Goal: Task Accomplishment & Management: Manage account settings

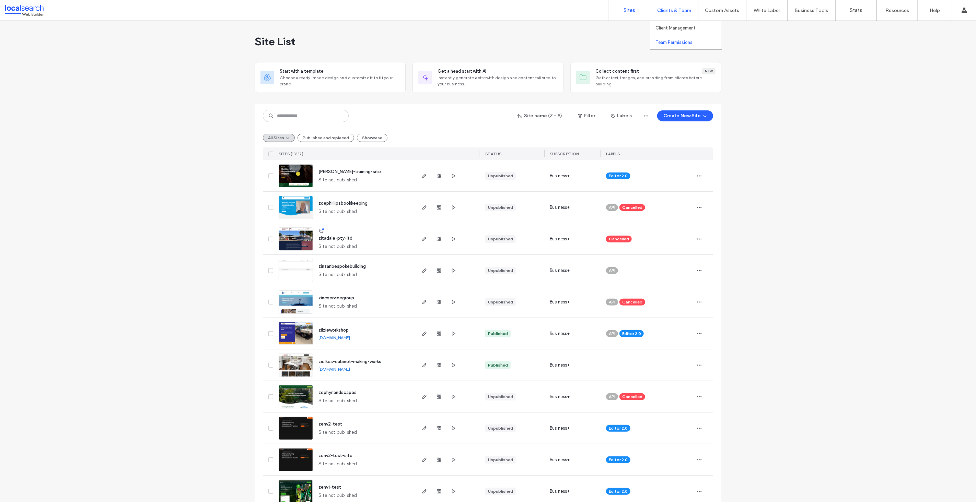
click at [670, 44] on label "Team Permissions" at bounding box center [673, 42] width 37 height 5
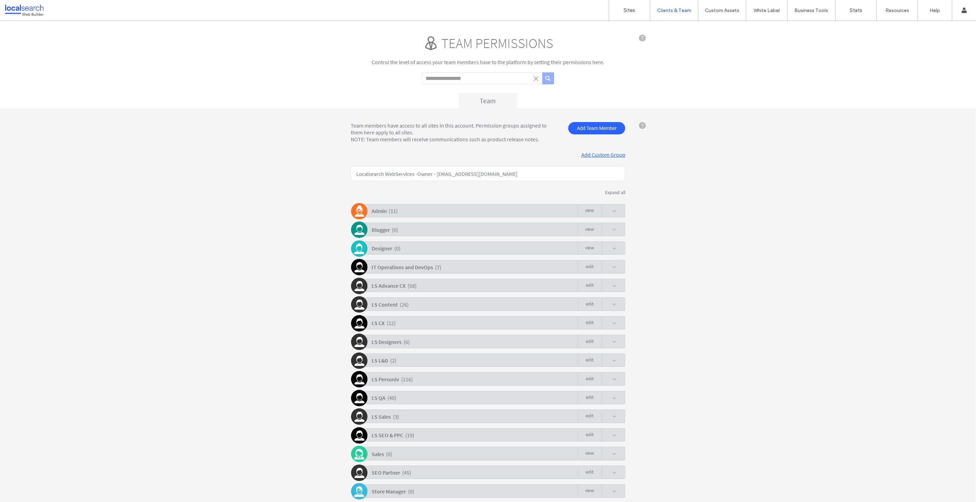
scroll to position [26, 0]
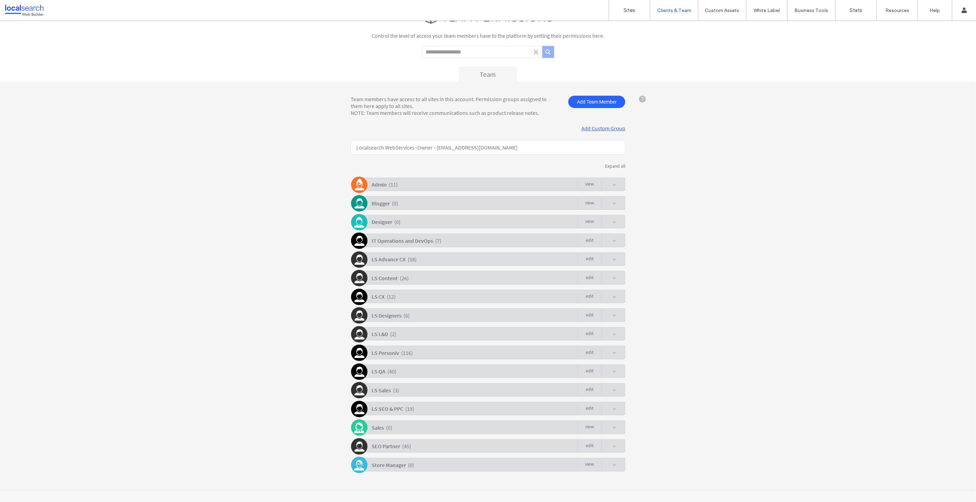
click at [551, 278] on div "LS Content ( 26 ) Edit" at bounding box center [489, 277] width 271 height 13
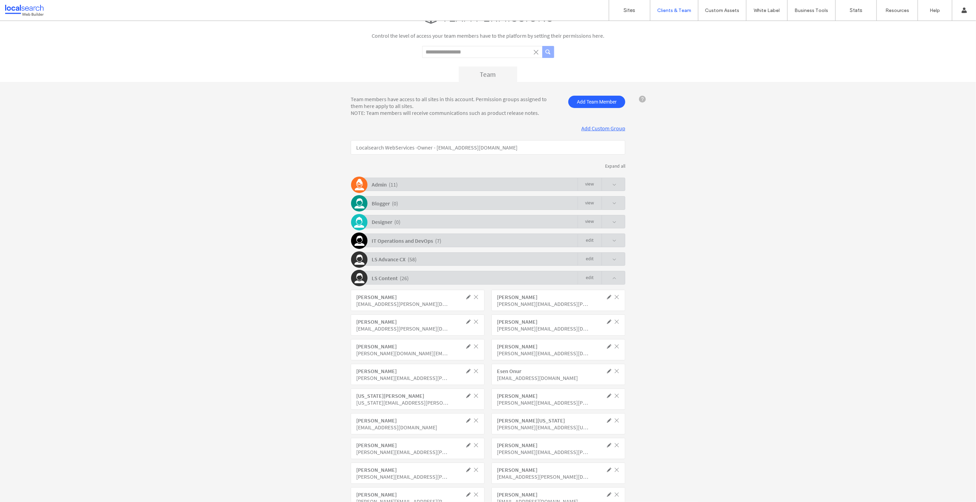
click link "Edit"
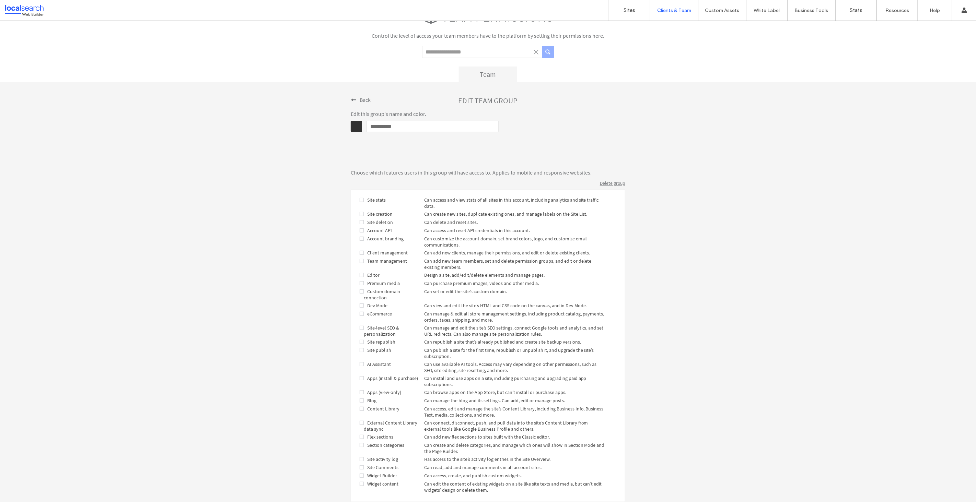
scroll to position [54, 0]
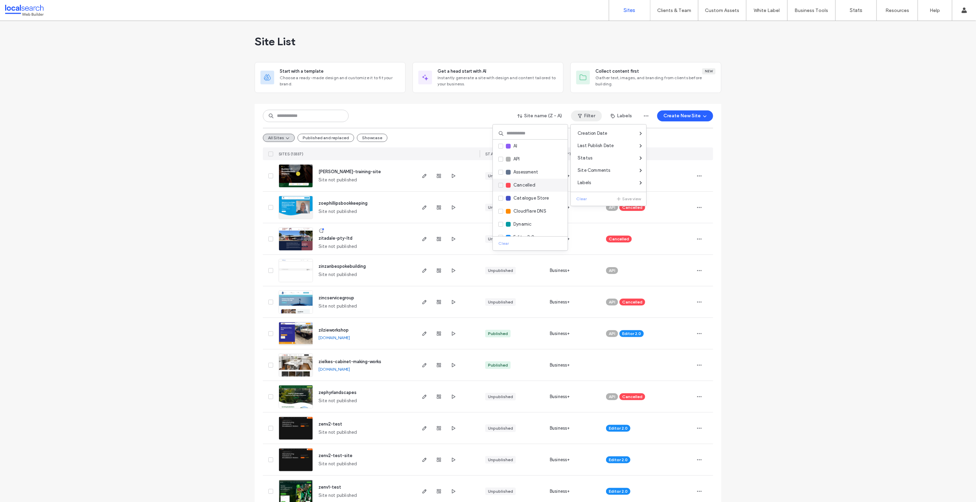
click at [500, 182] on label "Cancelled" at bounding box center [516, 185] width 37 height 8
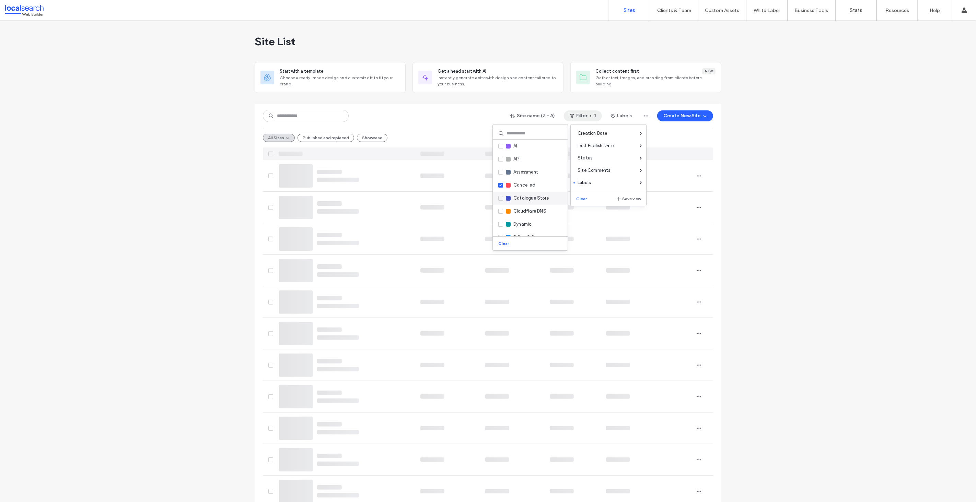
click at [501, 199] on icon at bounding box center [500, 198] width 3 height 2
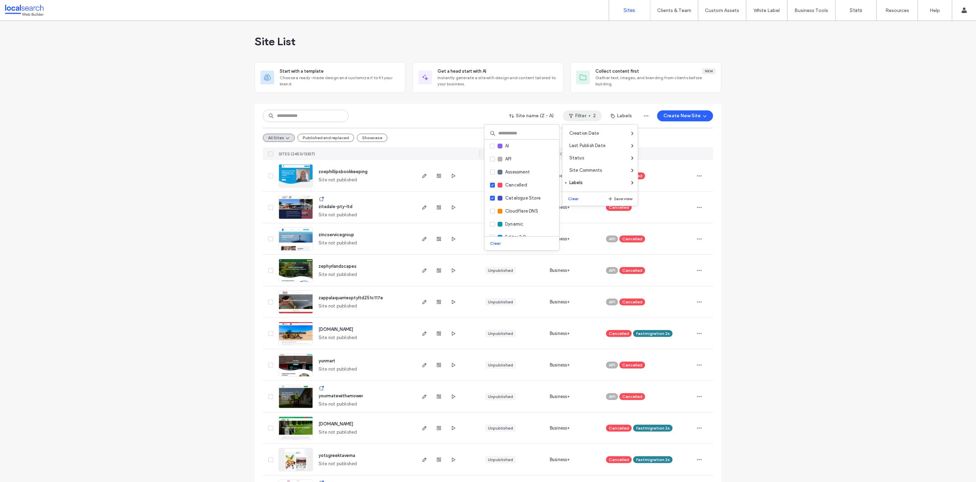
click at [574, 117] on button "Filter 2" at bounding box center [582, 115] width 39 height 11
drag, startPoint x: 797, startPoint y: 237, endPoint x: 763, endPoint y: 235, distance: 33.7
click at [587, 114] on button "Filter 2" at bounding box center [582, 115] width 39 height 11
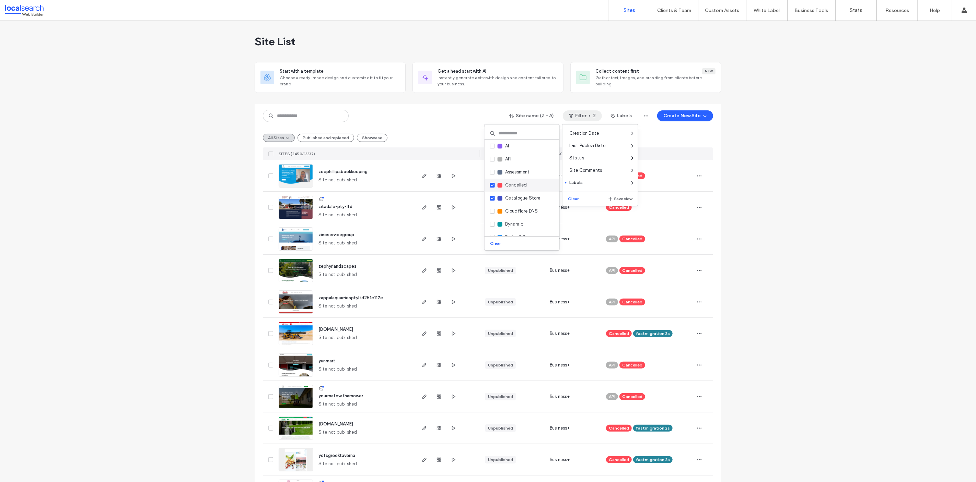
click at [491, 185] on icon at bounding box center [492, 185] width 3 height 2
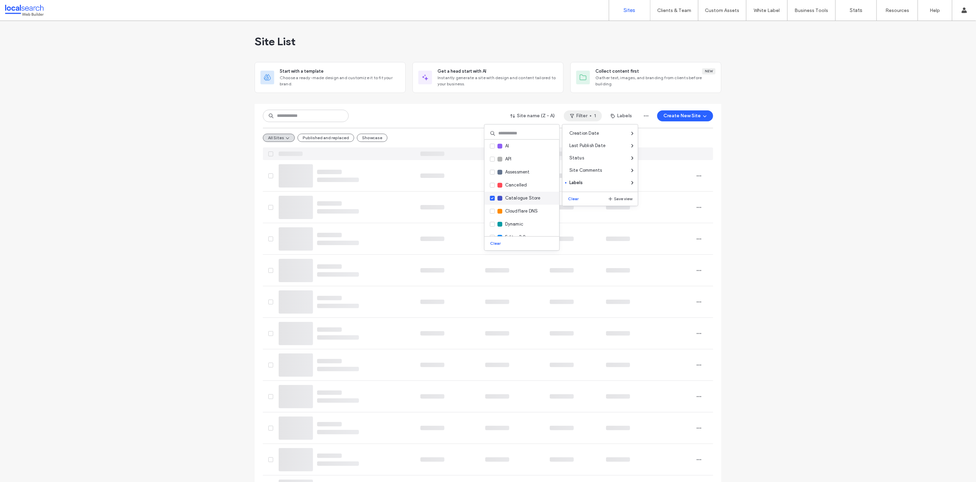
click at [492, 198] on icon at bounding box center [492, 198] width 3 height 2
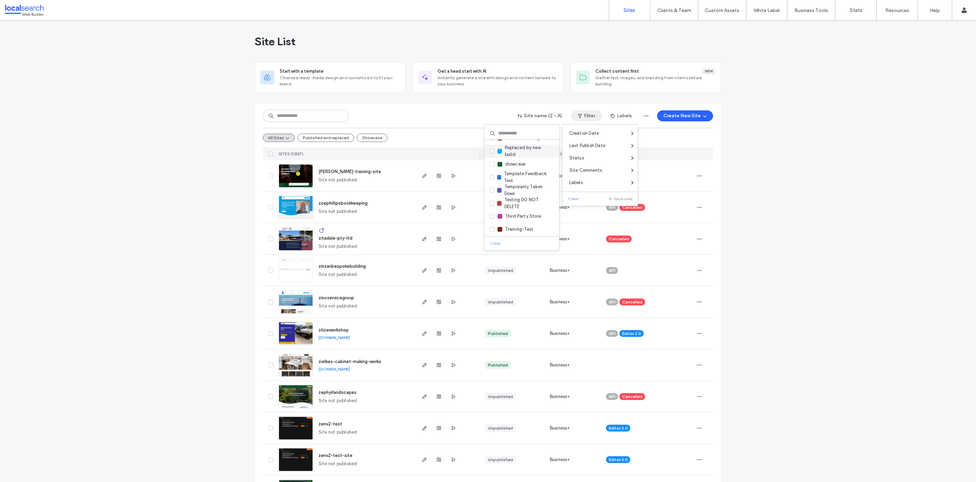
scroll to position [245, 0]
click at [490, 225] on span at bounding box center [492, 227] width 5 height 5
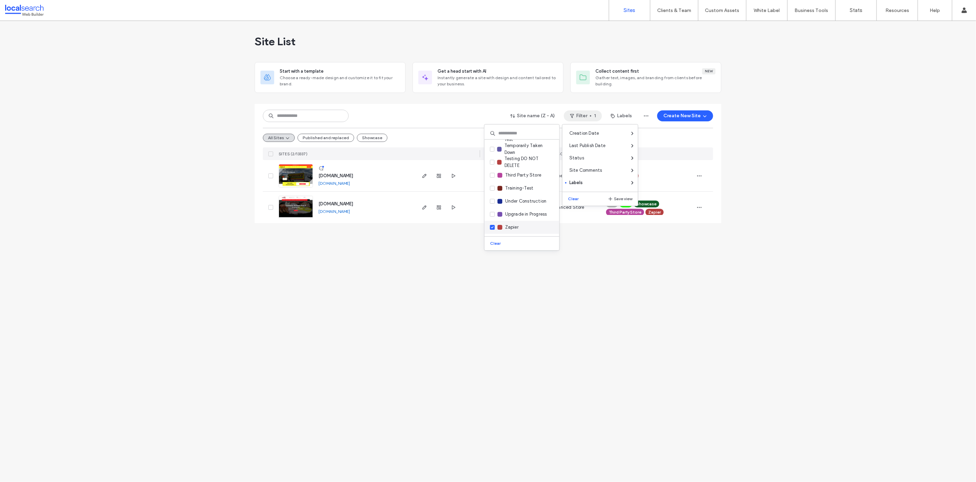
click at [491, 226] on icon at bounding box center [492, 227] width 3 height 2
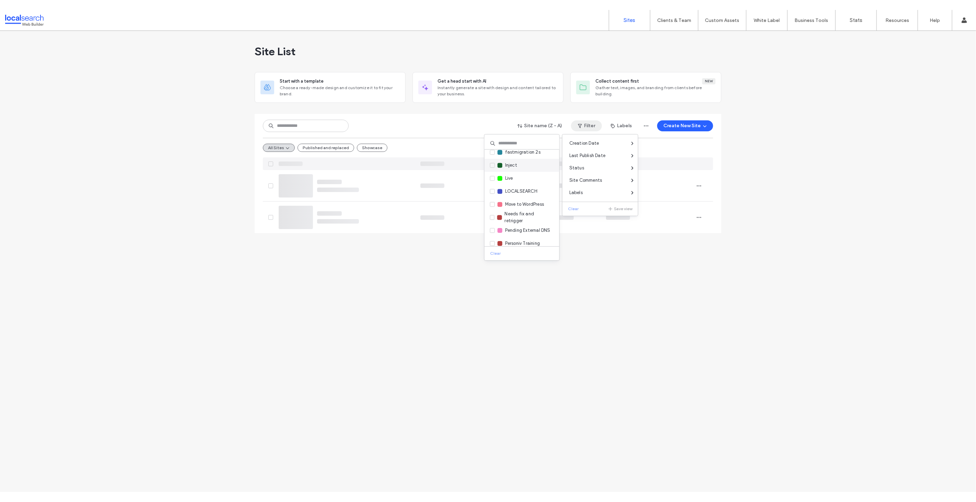
scroll to position [0, 0]
